Goal: Complete Application Form: Complete application form

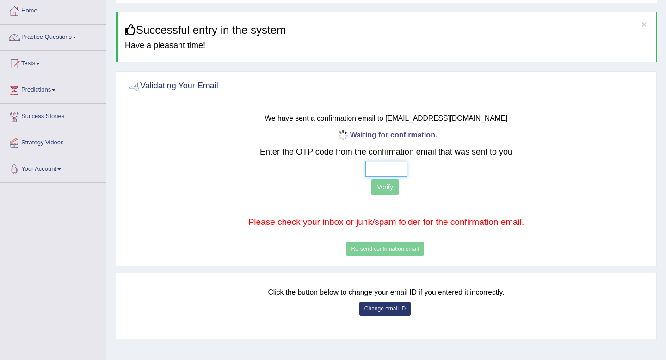
click at [383, 165] on input "text" at bounding box center [386, 169] width 42 height 16
paste input "5 0 3 1"
type input "5 0 3 1"
click at [384, 193] on button "Verify" at bounding box center [385, 187] width 28 height 16
click at [389, 183] on button "Verify" at bounding box center [385, 187] width 28 height 16
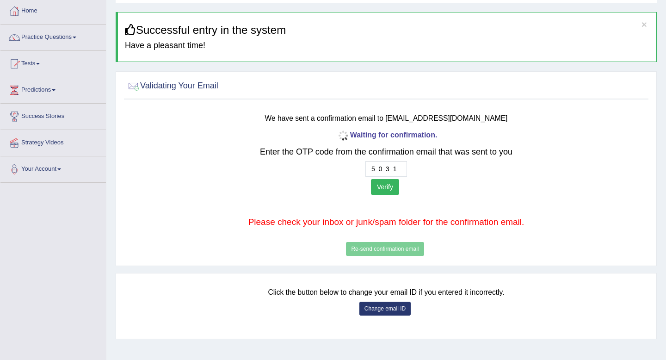
click at [389, 183] on button "Verify" at bounding box center [385, 187] width 28 height 16
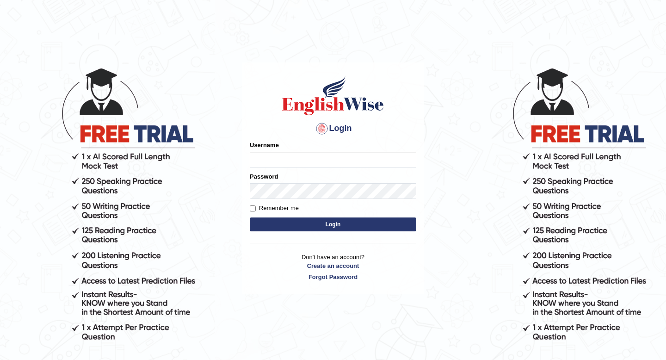
click at [281, 163] on input "Username" at bounding box center [333, 160] width 166 height 16
type input "tiptop123"
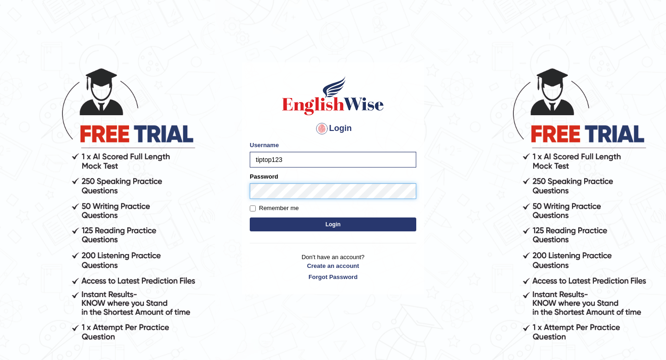
click at [250, 217] on button "Login" at bounding box center [333, 224] width 166 height 14
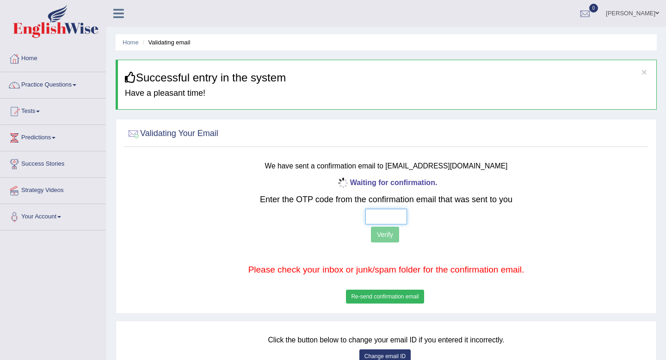
click at [395, 218] on input "text" at bounding box center [386, 216] width 42 height 16
paste input "5 0 3 1"
type input "5 0 3 1"
click at [386, 234] on button "Verify" at bounding box center [385, 234] width 28 height 16
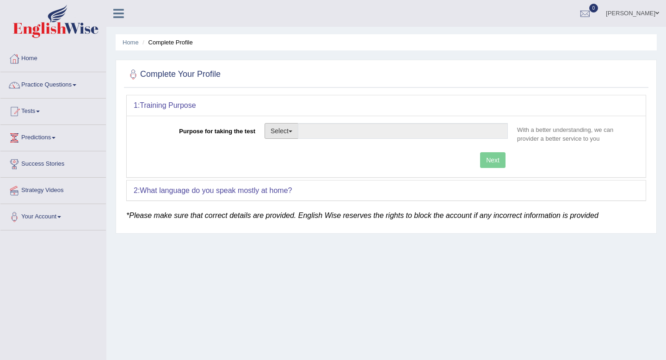
click at [292, 130] on span "button" at bounding box center [290, 131] width 4 height 2
click at [303, 185] on link "Other" at bounding box center [306, 187] width 82 height 12
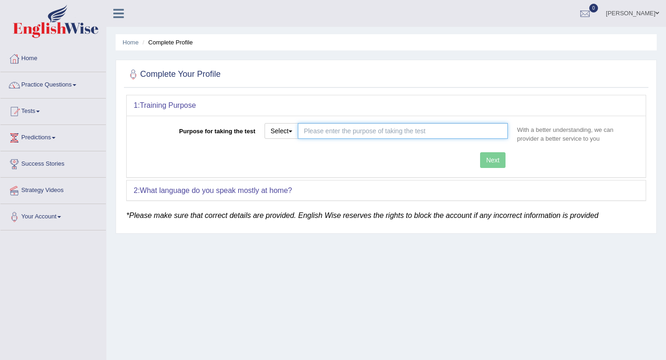
click at [415, 127] on input "Purpose for taking the test" at bounding box center [403, 131] width 210 height 16
click at [504, 163] on div "Next" at bounding box center [323, 161] width 379 height 18
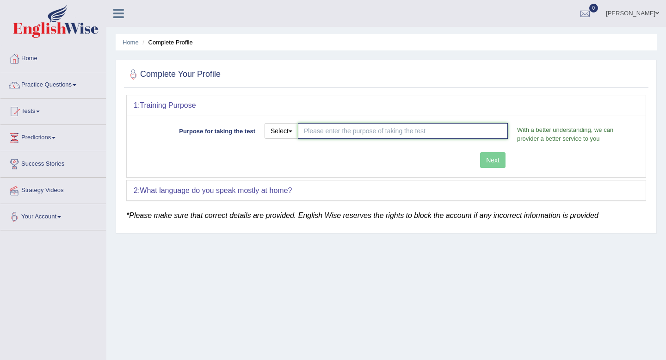
click at [441, 123] on input "Purpose for taking the test" at bounding box center [403, 131] width 210 height 16
type input "1234"
click at [494, 161] on div "Purpose for taking the test Select Student Visa Permanent Residency Nursing Oth…" at bounding box center [386, 146] width 519 height 61
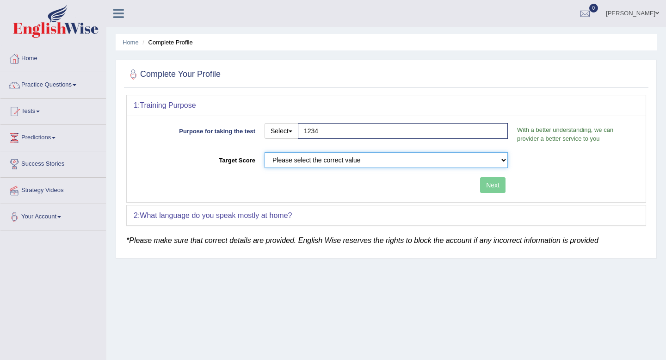
click at [434, 160] on select "Please select the correct value 50 (6 bands) 58 (6.5 bands) 65 (7 bands) 79 (8 …" at bounding box center [385, 160] width 243 height 16
select select "79"
click at [264, 152] on select "Please select the correct value 50 (6 bands) 58 (6.5 bands) 65 (7 bands) 79 (8 …" at bounding box center [385, 160] width 243 height 16
click at [321, 228] on form "1: Training Purpose Purpose for taking the test Select Student Visa Permanent R…" at bounding box center [385, 165] width 519 height 140
click at [494, 186] on button "Next" at bounding box center [492, 185] width 25 height 16
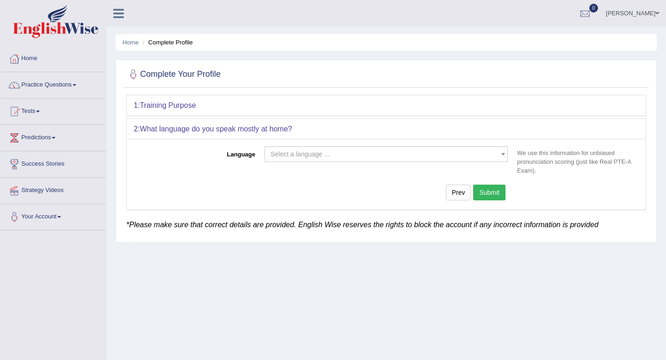
click at [453, 150] on span "Select a language ..." at bounding box center [383, 153] width 226 height 9
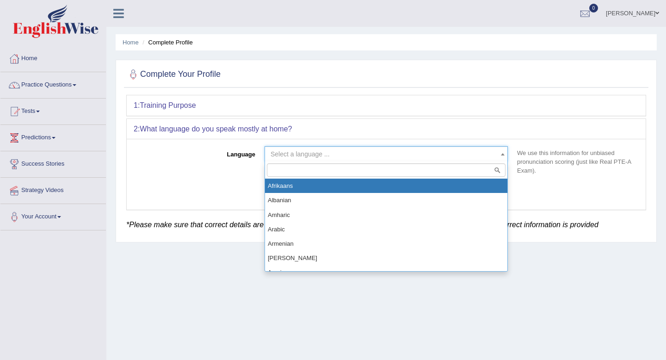
select select "Afrikaans"
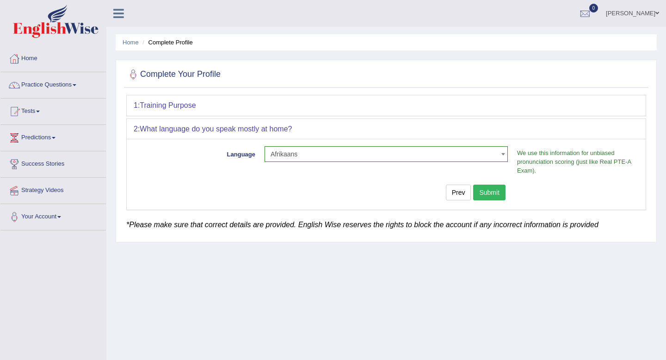
click at [494, 196] on button "Submit" at bounding box center [489, 192] width 32 height 16
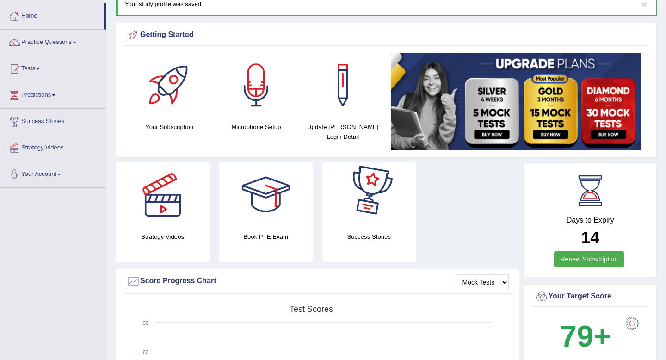
scroll to position [44, 0]
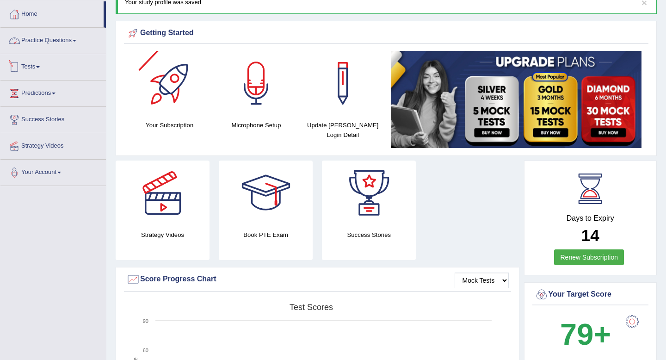
click at [43, 64] on link "Tests" at bounding box center [52, 65] width 105 height 23
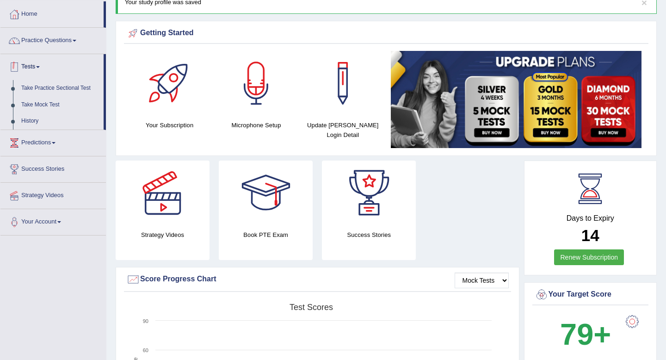
click at [52, 68] on link "Tests" at bounding box center [51, 65] width 103 height 23
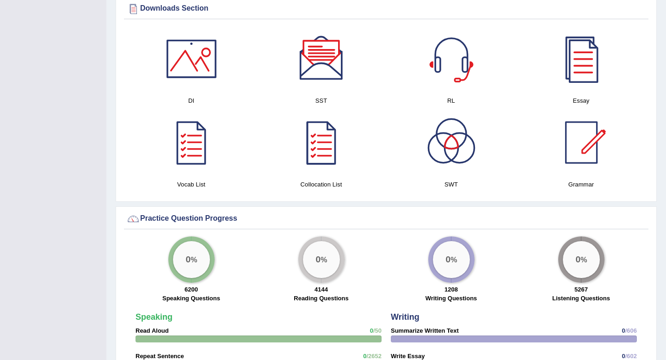
scroll to position [502, 0]
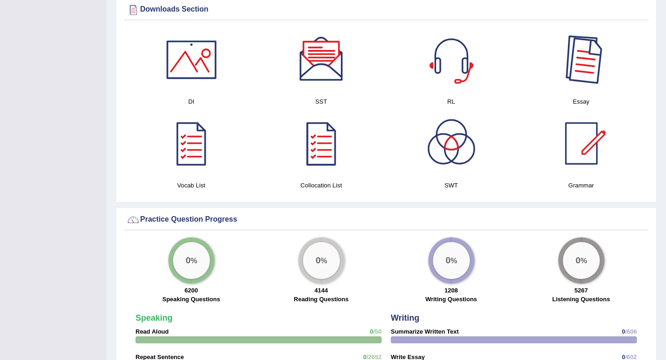
click at [577, 54] on div at bounding box center [581, 59] width 65 height 65
click at [565, 73] on div at bounding box center [581, 59] width 65 height 65
